Goal: Information Seeking & Learning: Learn about a topic

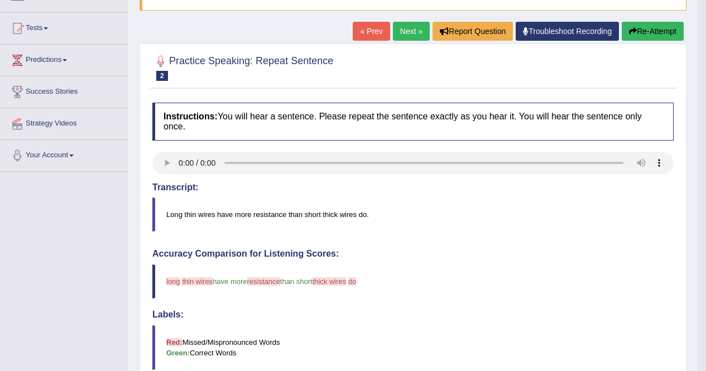
scroll to position [84, 0]
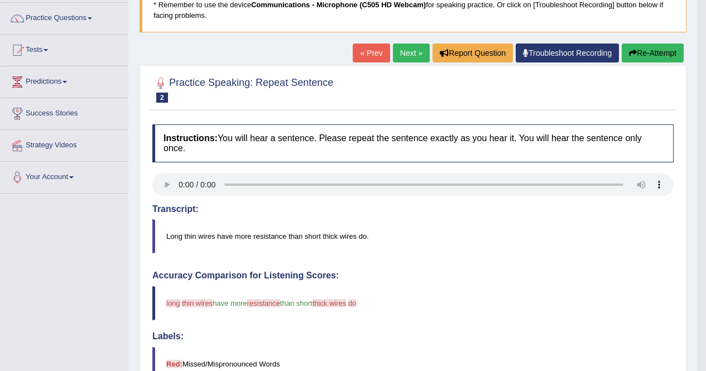
click at [399, 52] on link "Next »" at bounding box center [411, 53] width 37 height 19
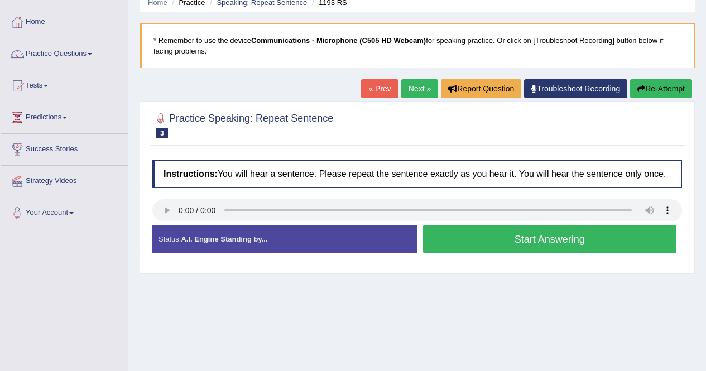
scroll to position [68, 0]
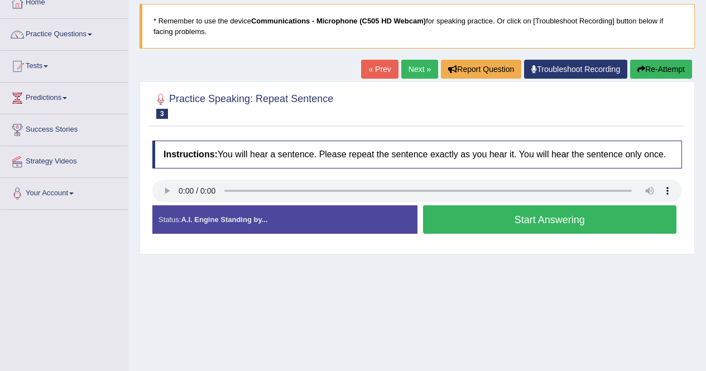
click at [518, 223] on button "Start Answering" at bounding box center [550, 220] width 254 height 28
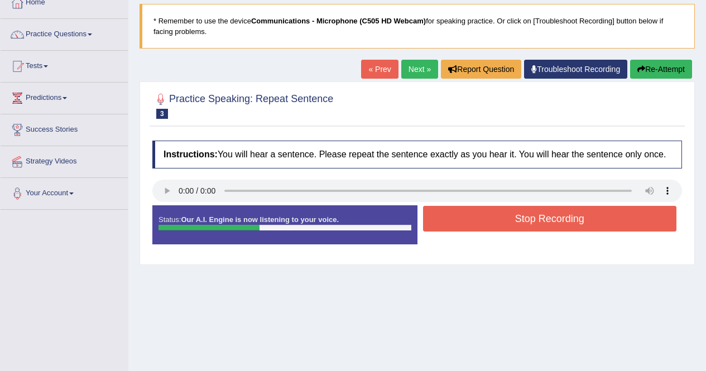
click at [518, 223] on button "Stop Recording" at bounding box center [550, 219] width 254 height 26
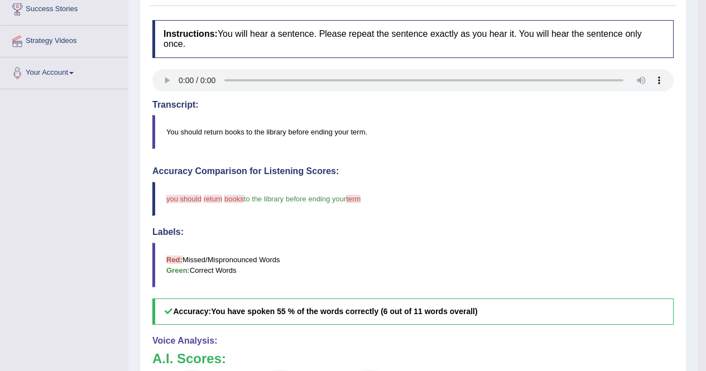
scroll to position [23, 0]
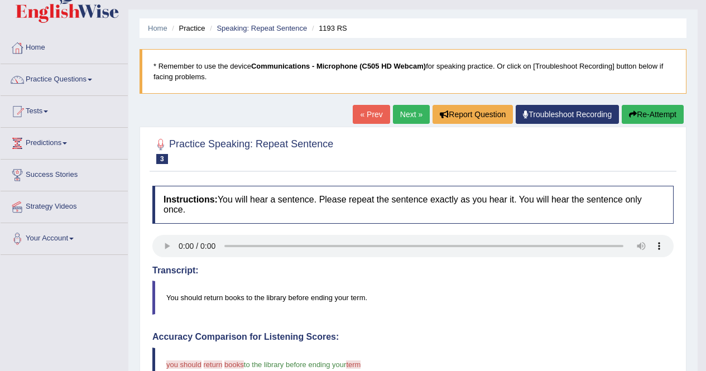
click at [393, 113] on link "Next »" at bounding box center [411, 114] width 37 height 19
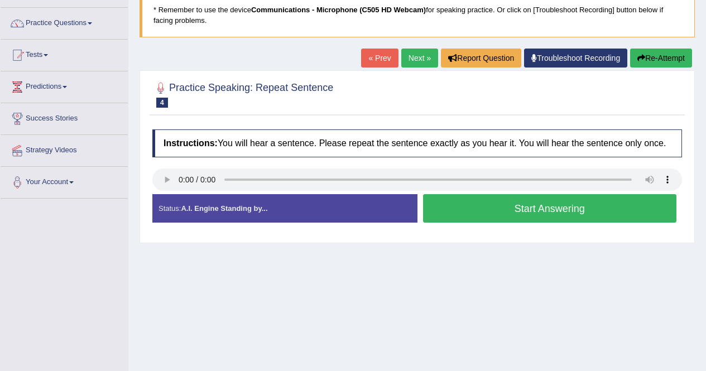
scroll to position [77, 0]
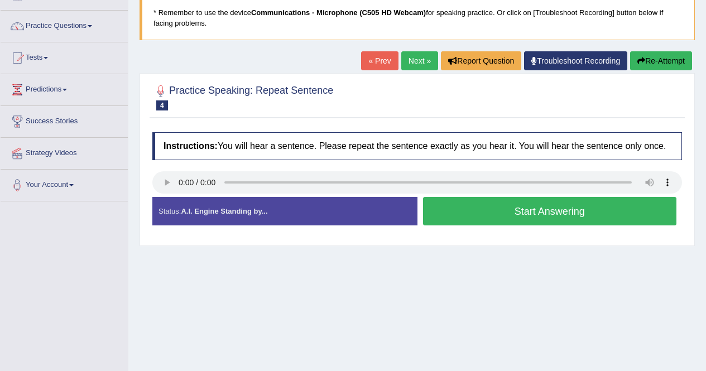
click at [471, 217] on button "Start Answering" at bounding box center [550, 211] width 254 height 28
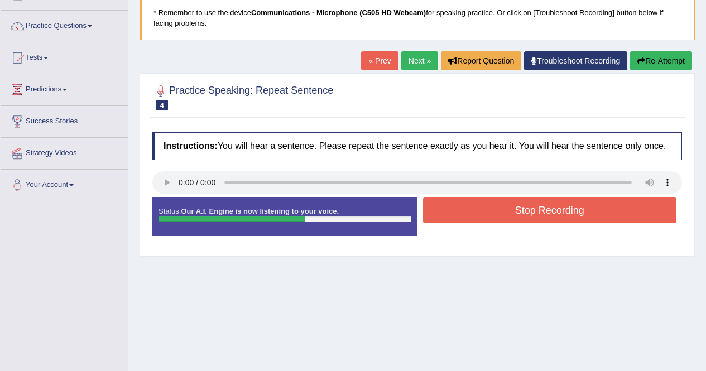
click at [480, 205] on button "Stop Recording" at bounding box center [550, 211] width 254 height 26
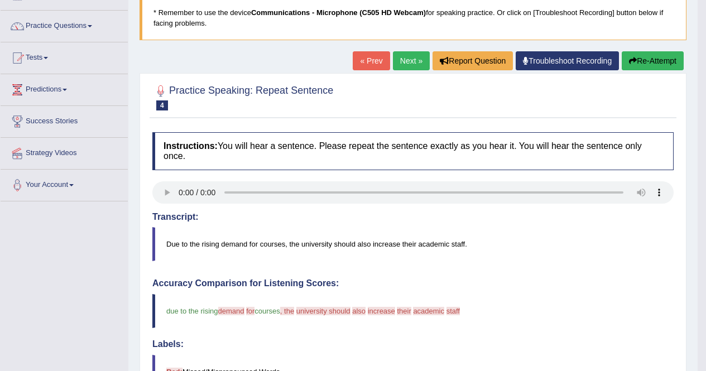
drag, startPoint x: 713, startPoint y: 83, endPoint x: 710, endPoint y: 256, distance: 172.6
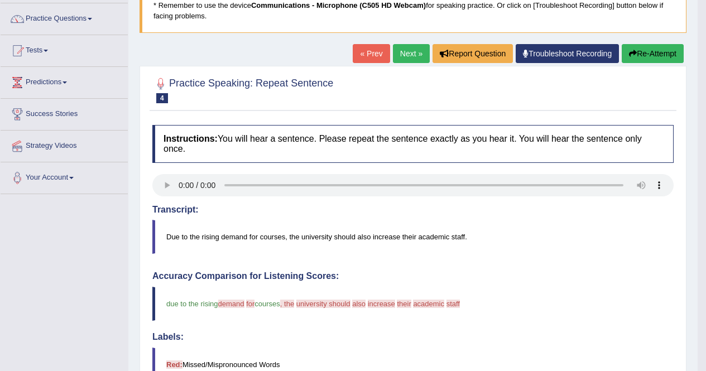
scroll to position [75, 0]
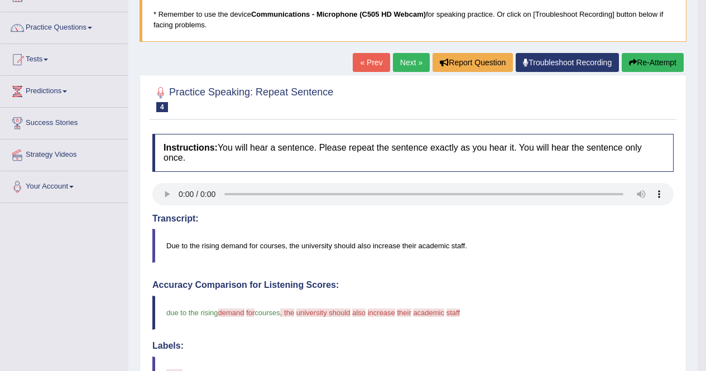
click at [408, 59] on link "Next »" at bounding box center [411, 62] width 37 height 19
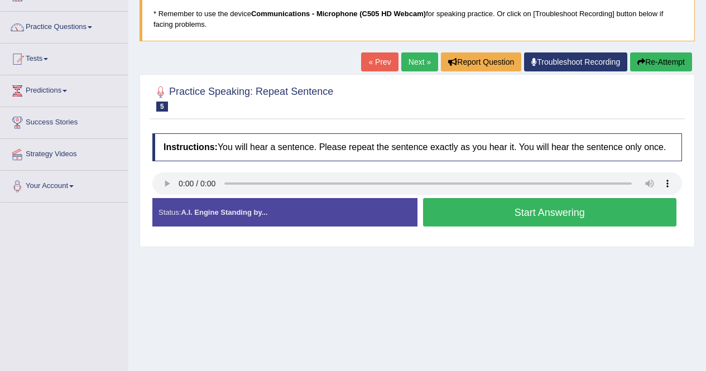
scroll to position [77, 0]
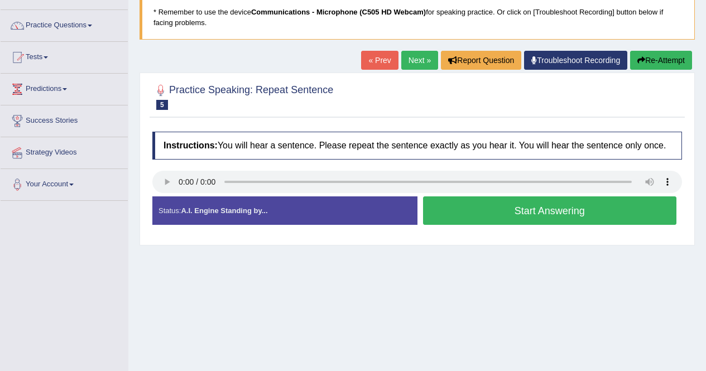
click at [495, 213] on button "Start Answering" at bounding box center [550, 211] width 254 height 28
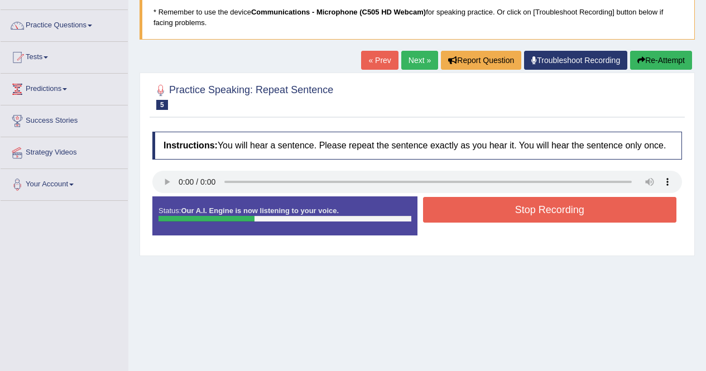
click at [494, 213] on button "Stop Recording" at bounding box center [550, 210] width 254 height 26
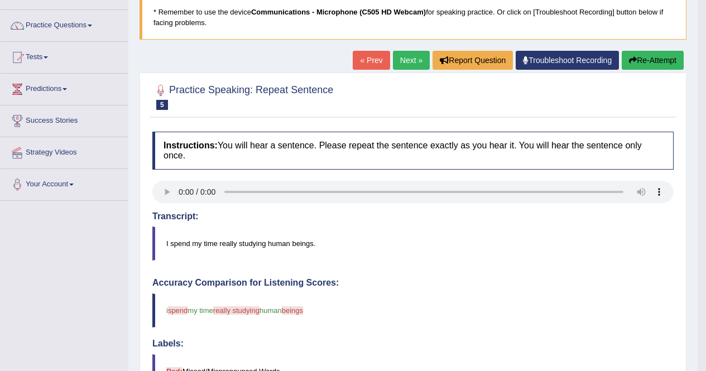
drag, startPoint x: 711, startPoint y: 64, endPoint x: 708, endPoint y: 182, distance: 117.3
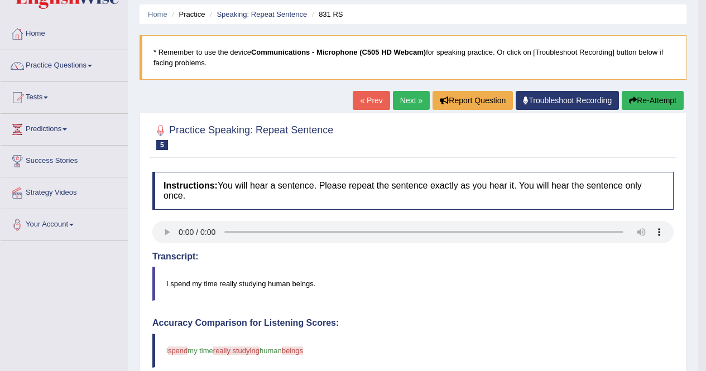
scroll to position [34, 0]
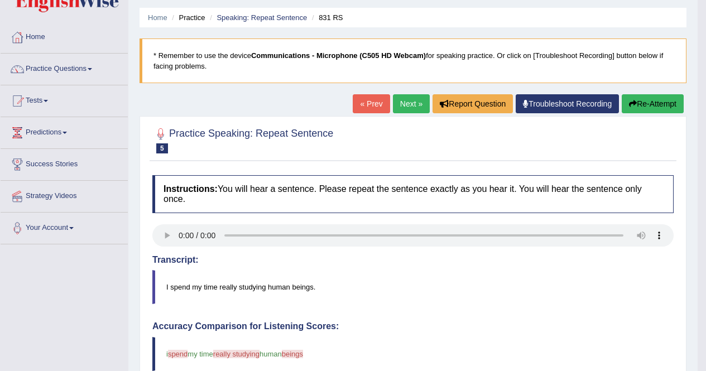
click at [400, 102] on link "Next »" at bounding box center [411, 103] width 37 height 19
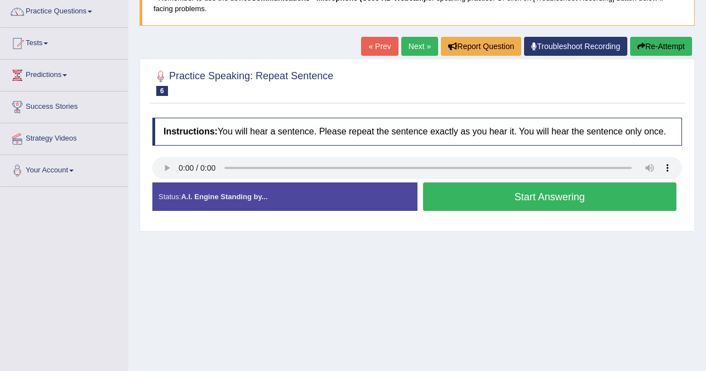
scroll to position [99, 0]
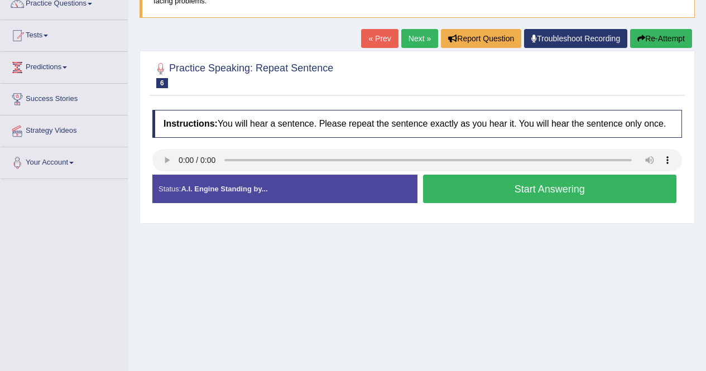
click at [535, 190] on button "Start Answering" at bounding box center [550, 189] width 254 height 28
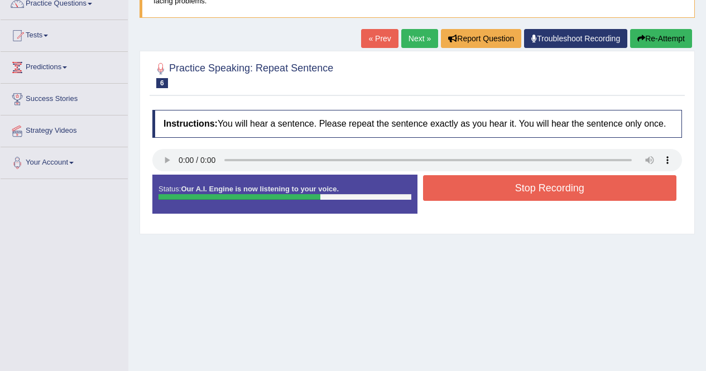
click at [535, 190] on button "Stop Recording" at bounding box center [550, 188] width 254 height 26
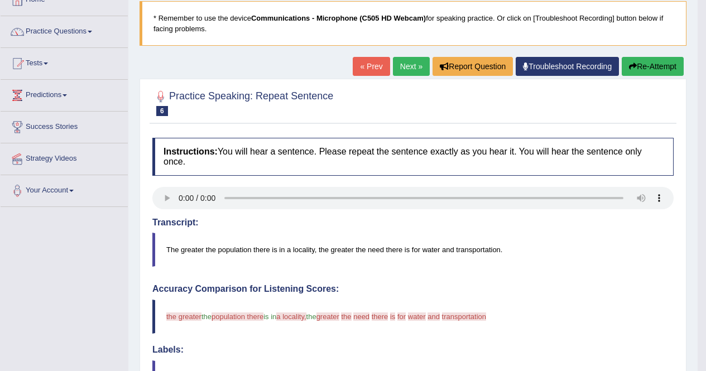
scroll to position [0, 0]
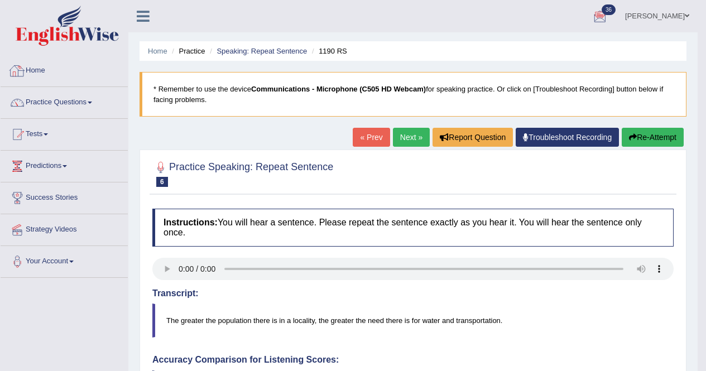
click at [37, 63] on link "Home" at bounding box center [64, 69] width 127 height 28
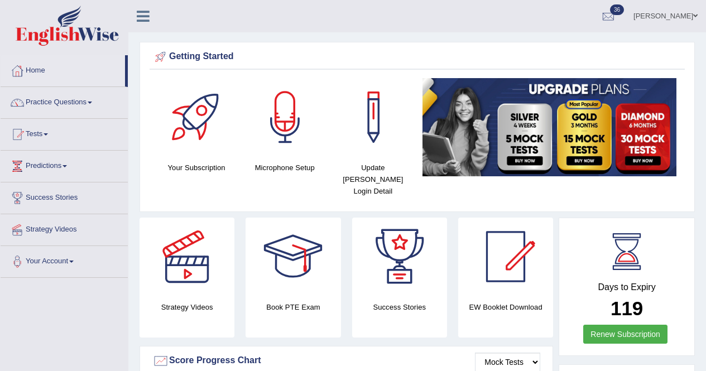
click at [42, 102] on link "Practice Questions" at bounding box center [64, 101] width 127 height 28
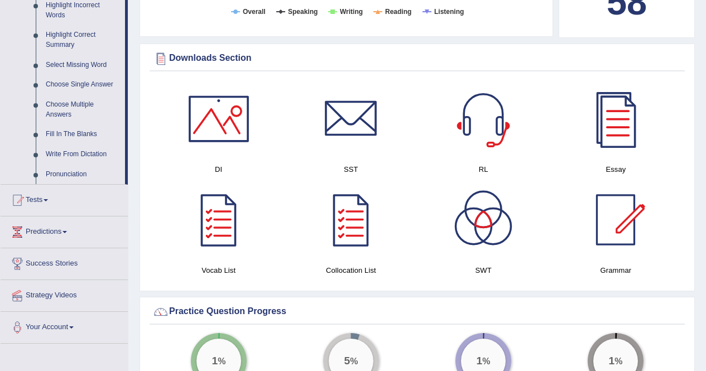
scroll to position [533, 0]
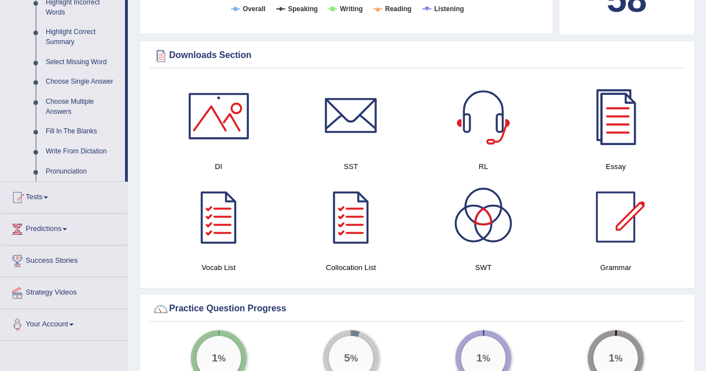
click at [61, 150] on link "Write From Dictation" at bounding box center [83, 152] width 84 height 20
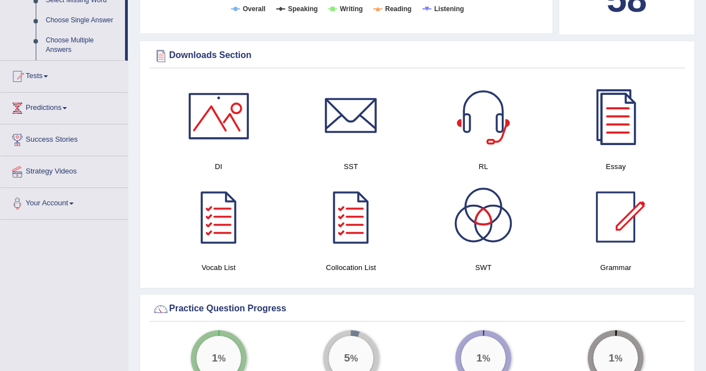
scroll to position [495, 0]
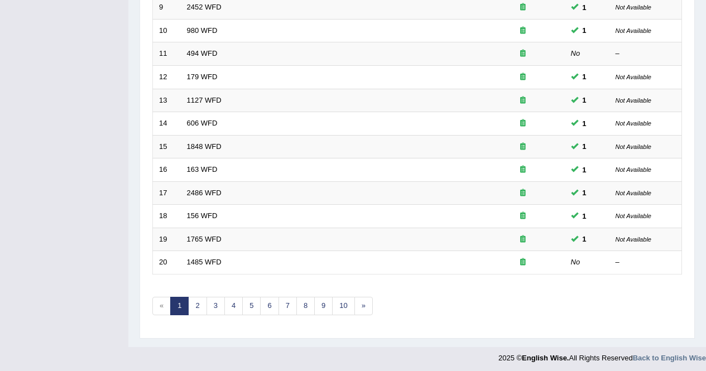
scroll to position [370, 0]
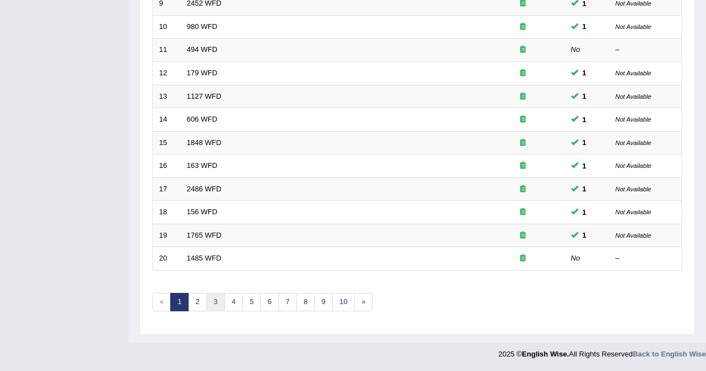
click at [216, 306] on link "3" at bounding box center [216, 302] width 18 height 18
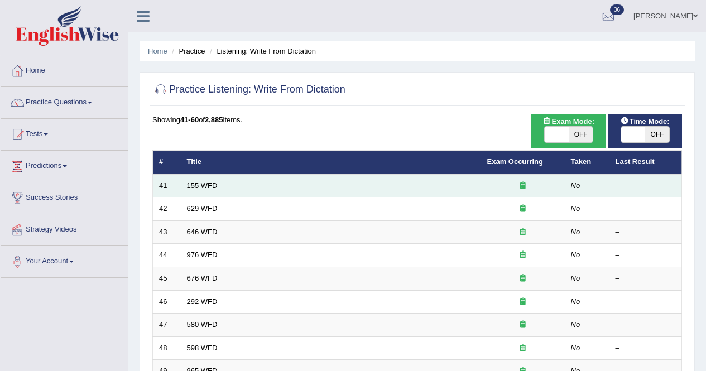
click at [212, 183] on link "155 WFD" at bounding box center [202, 186] width 31 height 8
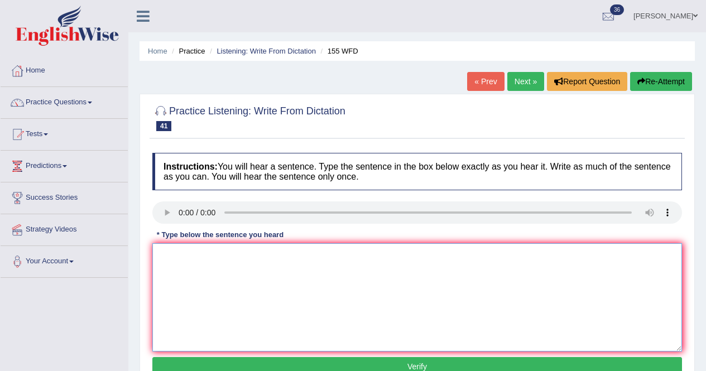
click at [224, 278] on textarea at bounding box center [417, 297] width 530 height 108
click at [207, 269] on textarea "To enrich screen reader interactions, please activate Accessibility in Grammarl…" at bounding box center [417, 297] width 530 height 108
click at [251, 261] on textarea "Important details from this arguments are missing in this topic." at bounding box center [417, 297] width 530 height 108
type textarea "Important details from these arguments are missing in this topic."
click at [278, 370] on button "Verify" at bounding box center [417, 366] width 530 height 19
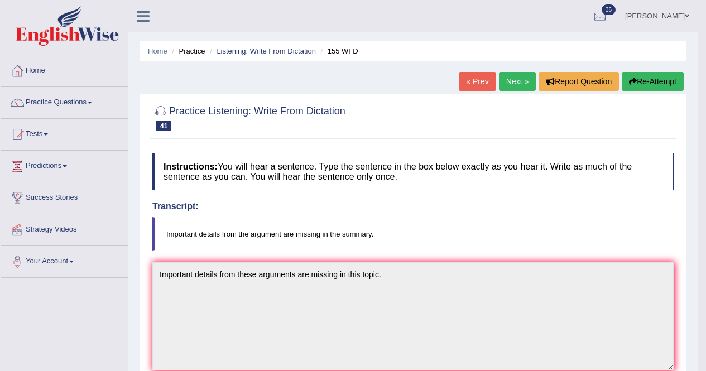
click at [513, 81] on link "Next »" at bounding box center [517, 81] width 37 height 19
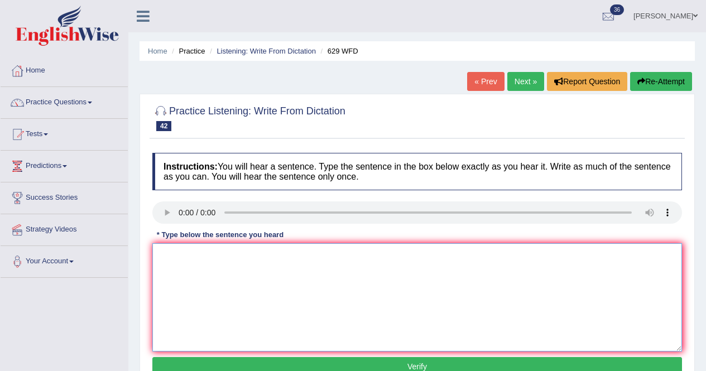
click at [303, 266] on textarea at bounding box center [417, 297] width 530 height 108
click at [204, 274] on textarea "To enrich screen reader interactions, please activate Accessibility in Grammarl…" at bounding box center [417, 297] width 530 height 108
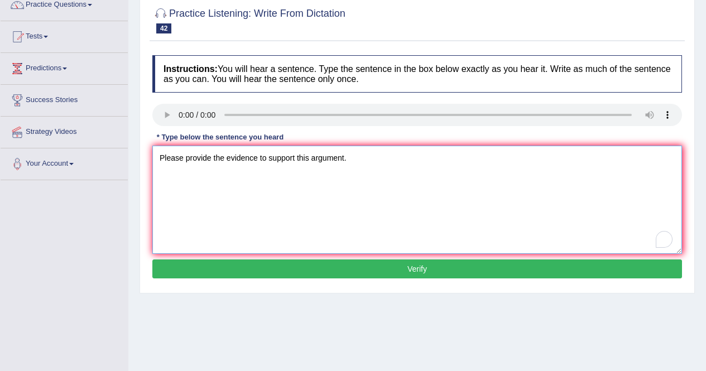
scroll to position [102, 0]
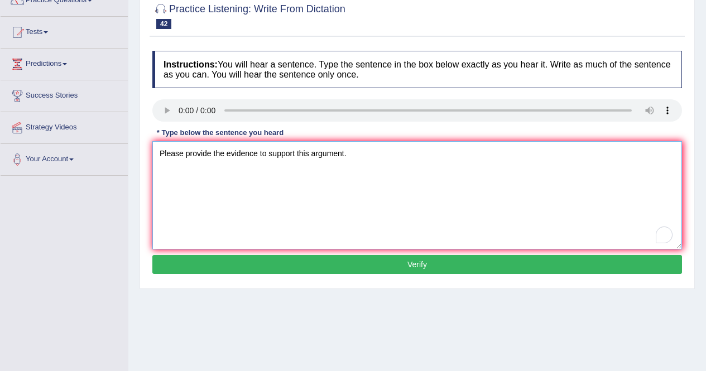
type textarea "Please provide the evidence to support this argument."
click at [427, 262] on button "Verify" at bounding box center [417, 264] width 530 height 19
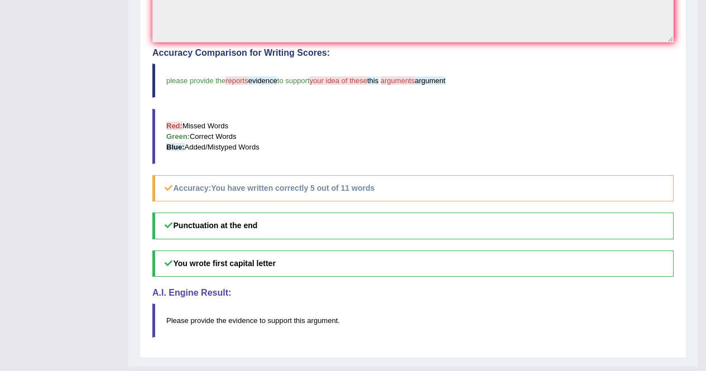
scroll to position [352, 0]
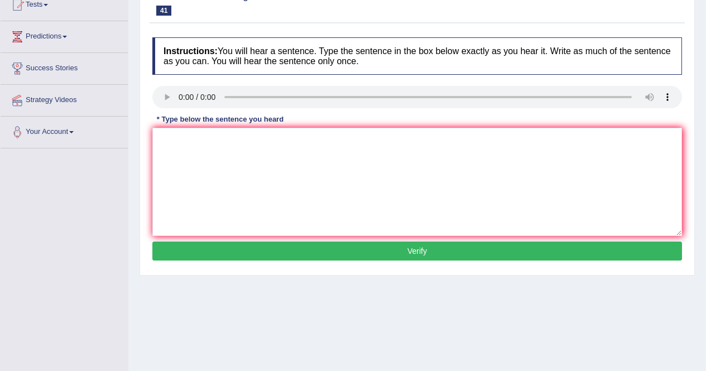
scroll to position [123, 0]
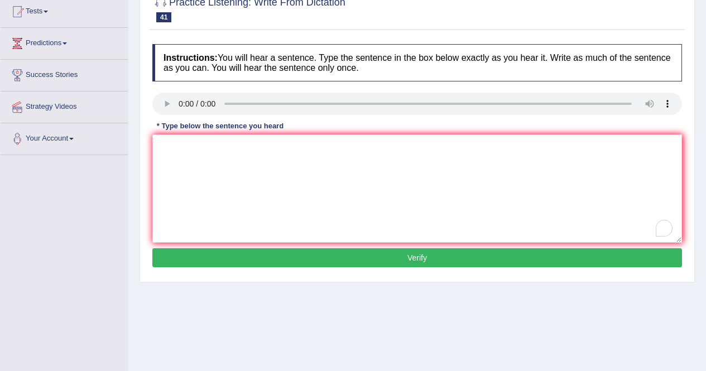
drag, startPoint x: 472, startPoint y: 156, endPoint x: 360, endPoint y: 300, distance: 182.2
click at [360, 300] on div "Home Practice Listening: Write From Dictation 155 WFD You have already given an…" at bounding box center [417, 156] width 578 height 558
click at [456, 307] on div "Home Practice Listening: Write From Dictation 155 WFD You have already given an…" at bounding box center [417, 156] width 578 height 558
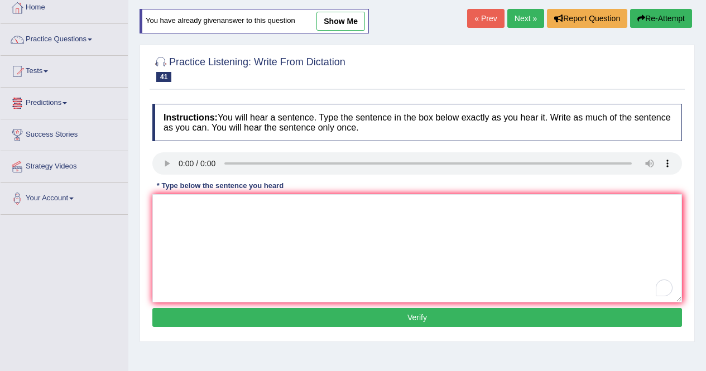
scroll to position [0, 0]
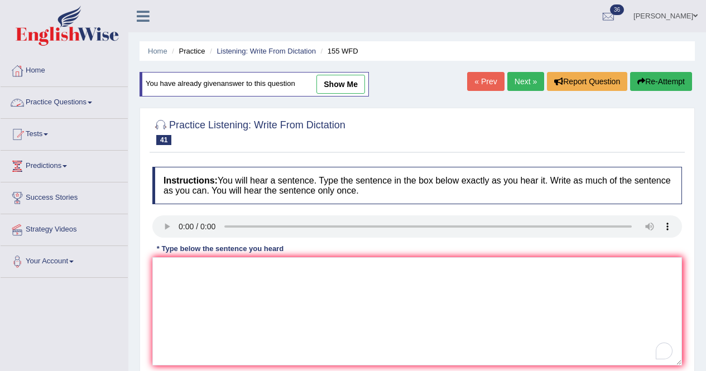
click at [92, 102] on link "Practice Questions" at bounding box center [64, 101] width 127 height 28
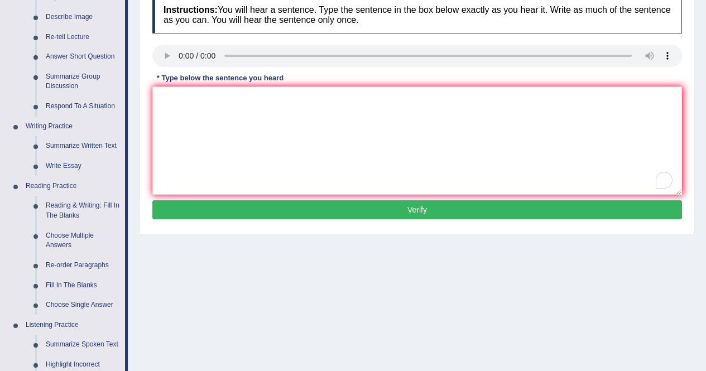
scroll to position [187, 0]
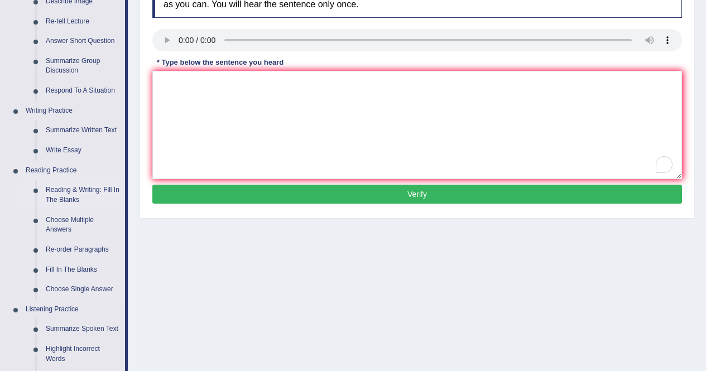
click at [92, 194] on link "Reading & Writing: Fill In The Blanks" at bounding box center [83, 195] width 84 height 30
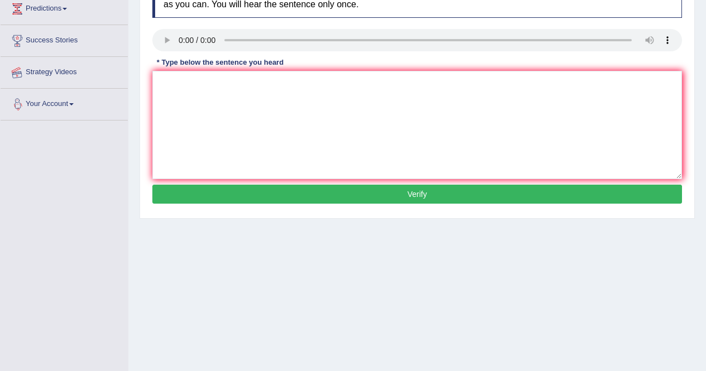
scroll to position [215, 0]
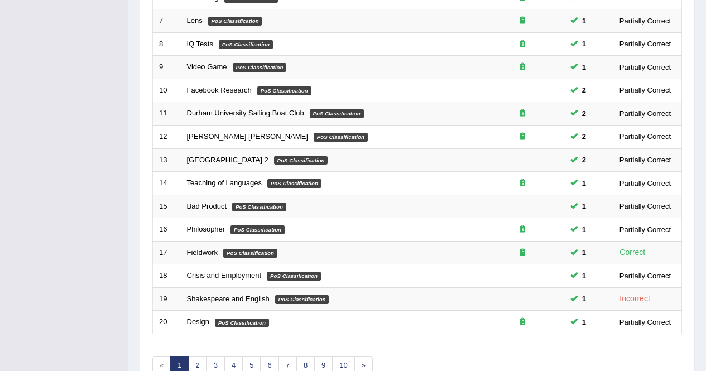
scroll to position [368, 0]
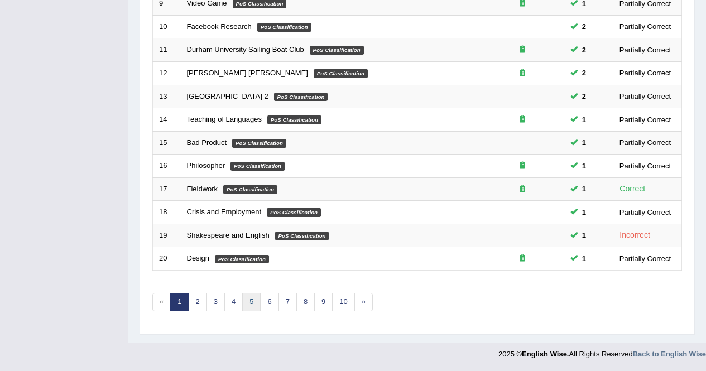
click at [246, 299] on link "5" at bounding box center [251, 302] width 18 height 18
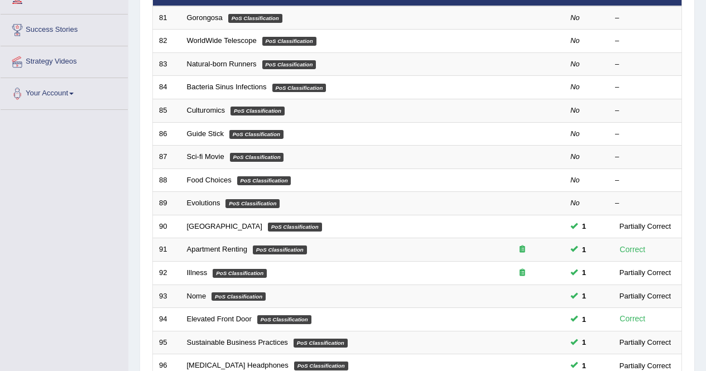
scroll to position [156, 0]
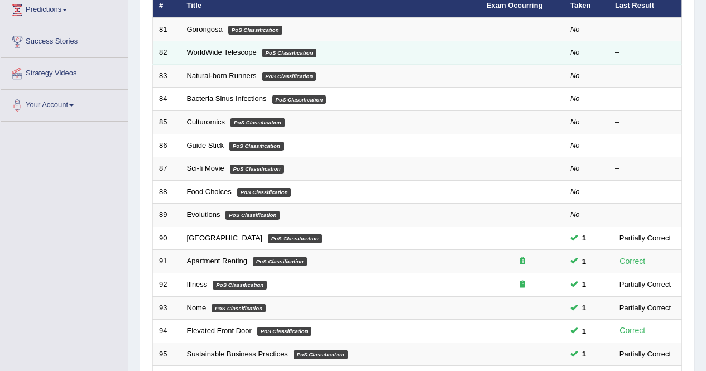
click at [202, 46] on td "WorldWide Telescope PoS Classification" at bounding box center [331, 52] width 300 height 23
click at [204, 48] on link "WorldWide Telescope" at bounding box center [222, 52] width 70 height 8
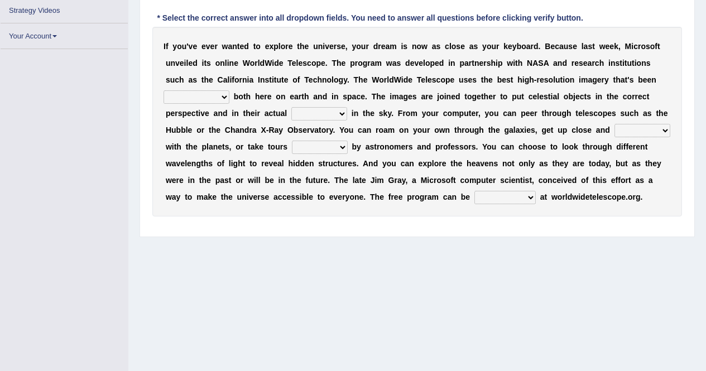
scroll to position [151, 0]
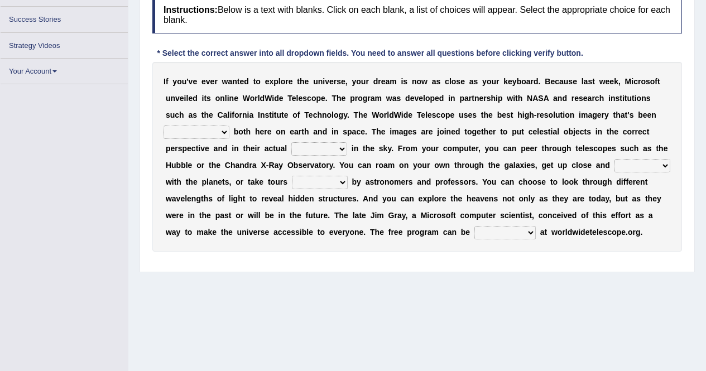
drag, startPoint x: 662, startPoint y: 184, endPoint x: 660, endPoint y: 207, distance: 23.1
click at [660, 207] on div "I f y o u ' v e e v e r w a n t e d t o e x p l o r e t h e u n i v e r s e , y…" at bounding box center [417, 157] width 530 height 190
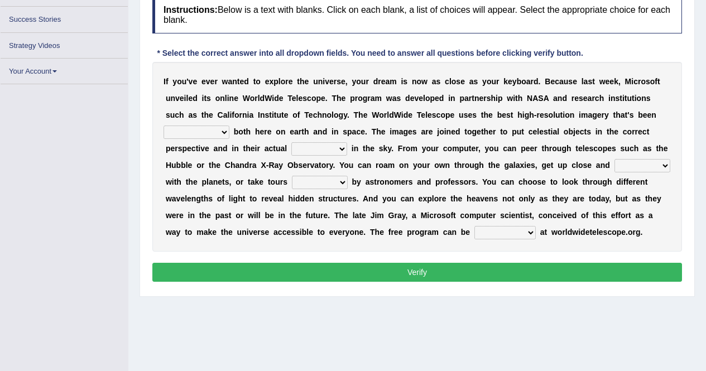
scroll to position [170, 0]
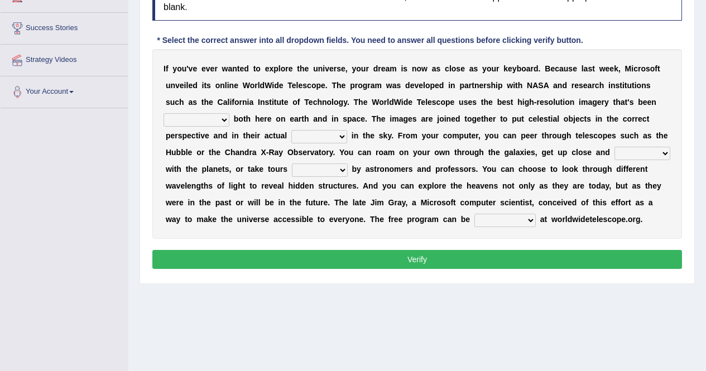
click at [230, 120] on select "degraded ascended remonstrated generated" at bounding box center [197, 119] width 66 height 13
select select "generated"
click at [230, 113] on select "degraded ascended remonstrated generated" at bounding box center [197, 119] width 66 height 13
click at [347, 135] on select "aspects parts conditions positions" at bounding box center [320, 136] width 56 height 13
select select "conditions"
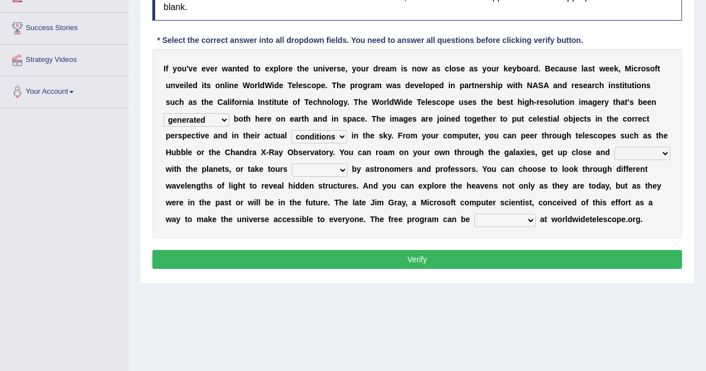
click at [347, 130] on select "aspects parts conditions positions" at bounding box center [320, 136] width 56 height 13
click at [615, 160] on select "personal individual apart polite" at bounding box center [643, 153] width 56 height 13
select select "apart"
click at [615, 160] on select "personal individual apart polite" at bounding box center [643, 153] width 56 height 13
click at [348, 169] on select "guide guided guiding to guide" at bounding box center [320, 170] width 56 height 13
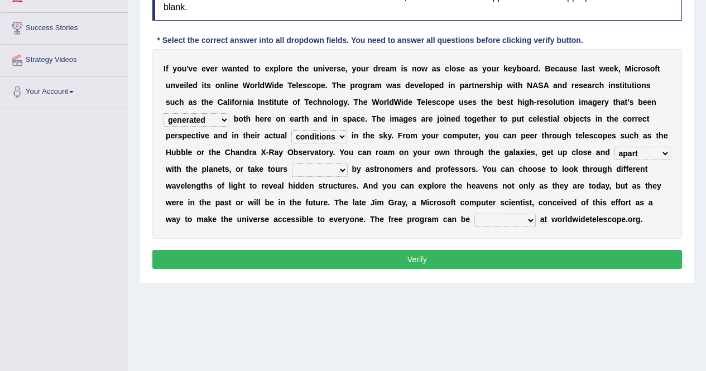
select select "guiding"
click at [348, 164] on select "guide guided guiding to guide" at bounding box center [320, 170] width 56 height 13
click at [475, 227] on select "upheld downloaded loaded posted" at bounding box center [505, 220] width 61 height 13
select select "downloaded"
click at [475, 227] on select "upheld downloaded loaded posted" at bounding box center [505, 220] width 61 height 13
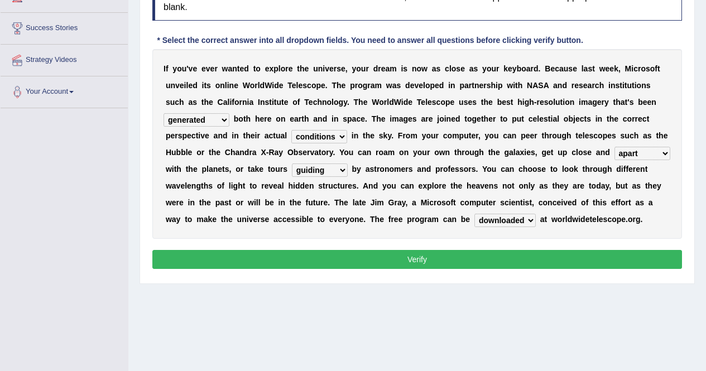
click at [272, 269] on button "Verify" at bounding box center [417, 259] width 530 height 19
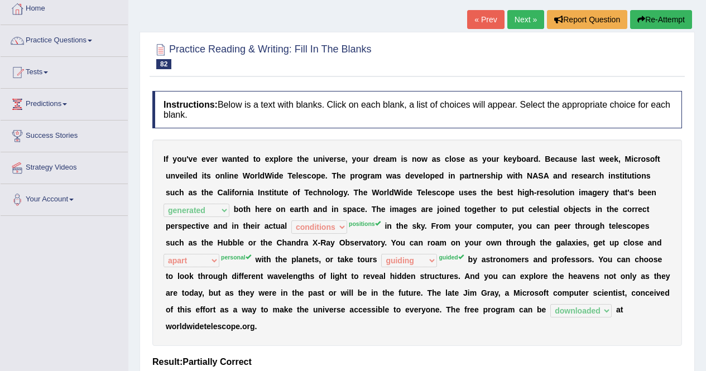
scroll to position [22, 0]
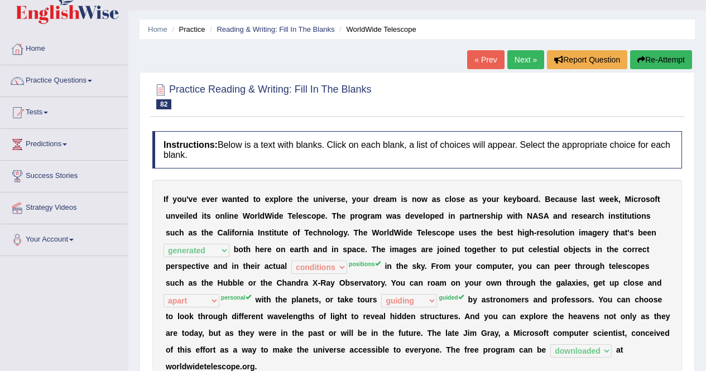
click at [510, 56] on link "Next »" at bounding box center [526, 59] width 37 height 19
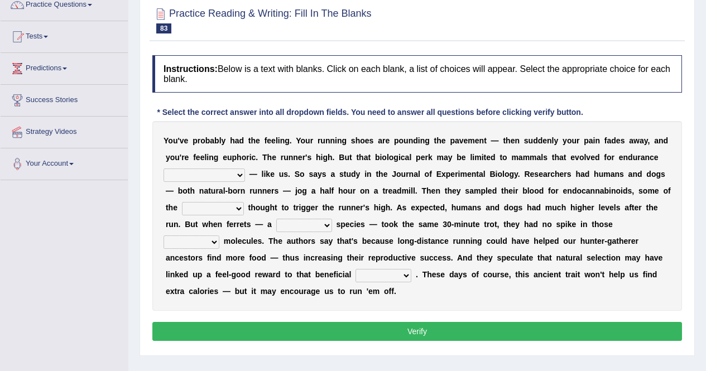
scroll to position [107, 0]
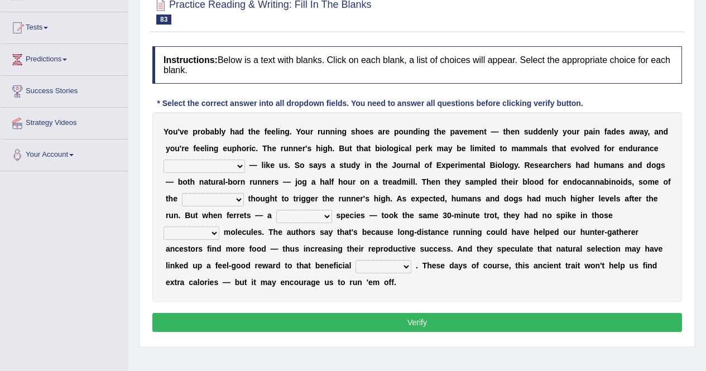
click at [245, 167] on select "[PERSON_NAME] personalize classifies exercise" at bounding box center [205, 166] width 82 height 13
click at [228, 160] on select "[PERSON_NAME] personalize classifies exercise" at bounding box center [205, 166] width 82 height 13
click at [244, 203] on select "almshouse turnarounds compounds foxhounds" at bounding box center [213, 199] width 62 height 13
click at [245, 165] on select "[PERSON_NAME] personalize classifies exercise" at bounding box center [205, 166] width 82 height 13
select select "exercise"
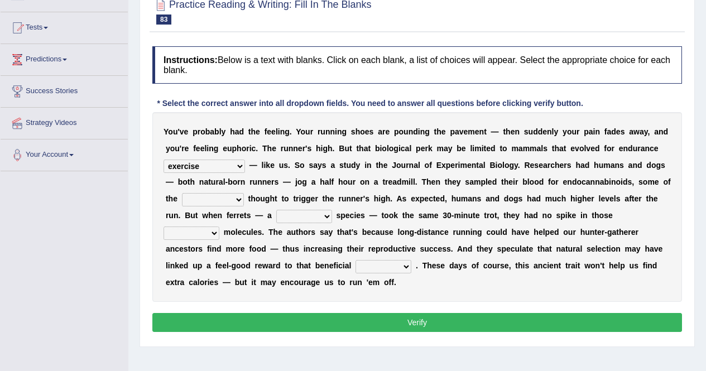
click at [228, 160] on select "[PERSON_NAME] personalize classifies exercise" at bounding box center [205, 166] width 82 height 13
